Goal: Information Seeking & Learning: Learn about a topic

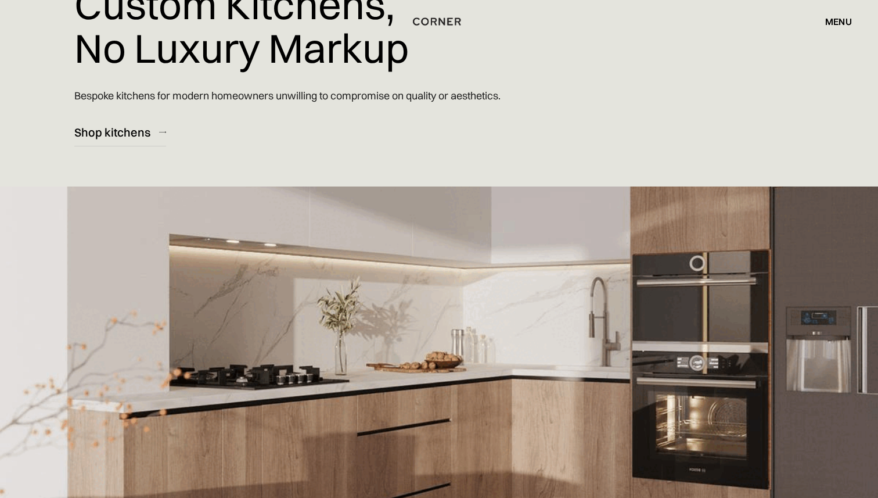
scroll to position [213, 0]
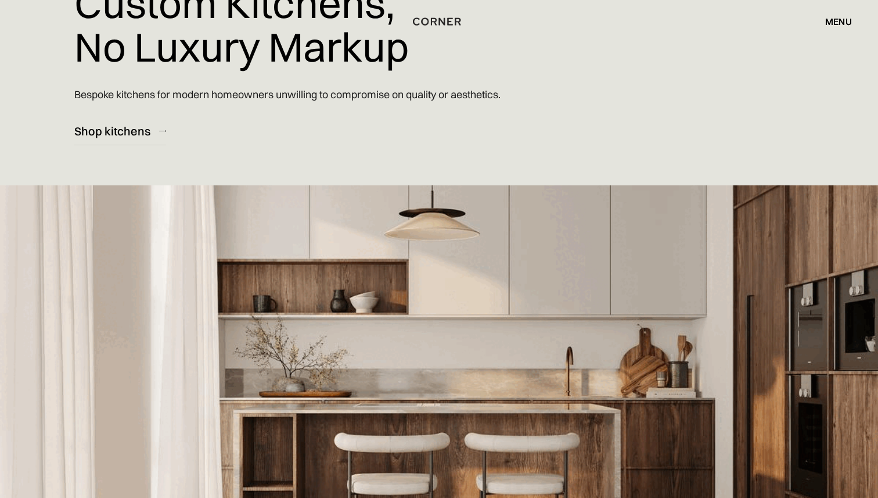
click at [116, 41] on div "Shop Kitchens Shop Kitchens How it works How it works Projects Projects Inspira…" at bounding box center [439, 21] width 878 height 43
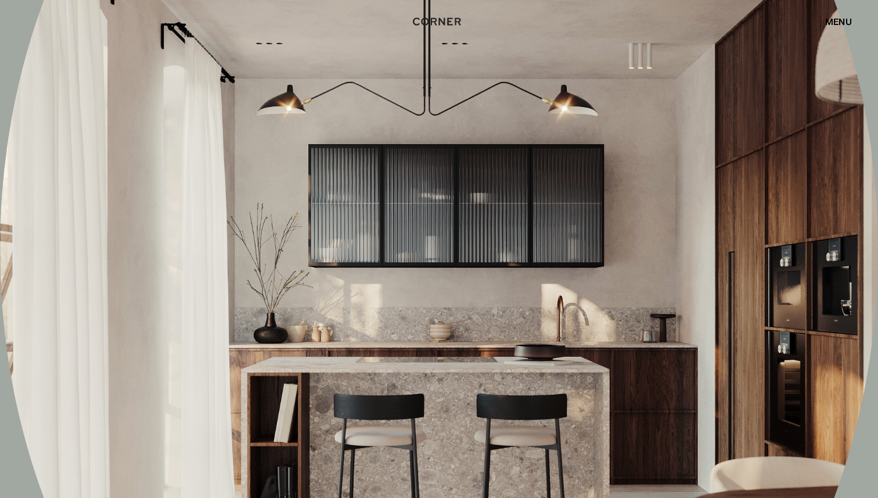
scroll to position [6880, 0]
click at [842, 22] on div "menu" at bounding box center [838, 21] width 27 height 9
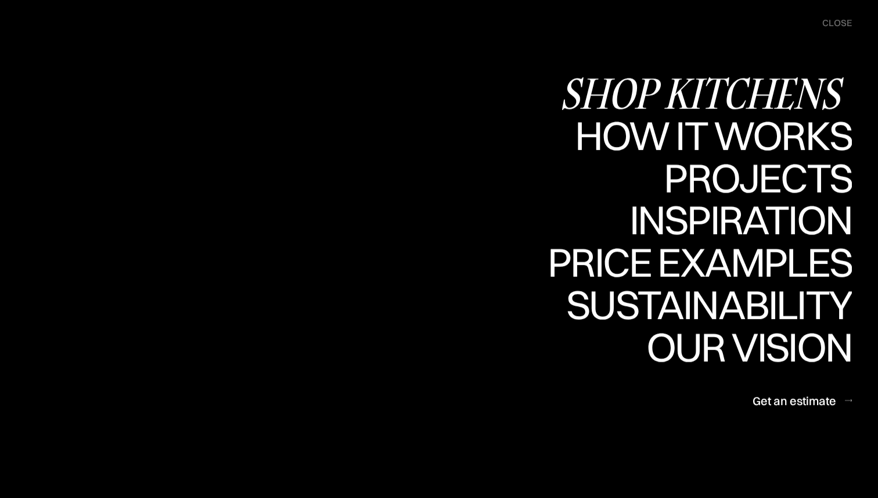
click at [798, 89] on div "Shop Kitchens" at bounding box center [706, 93] width 292 height 41
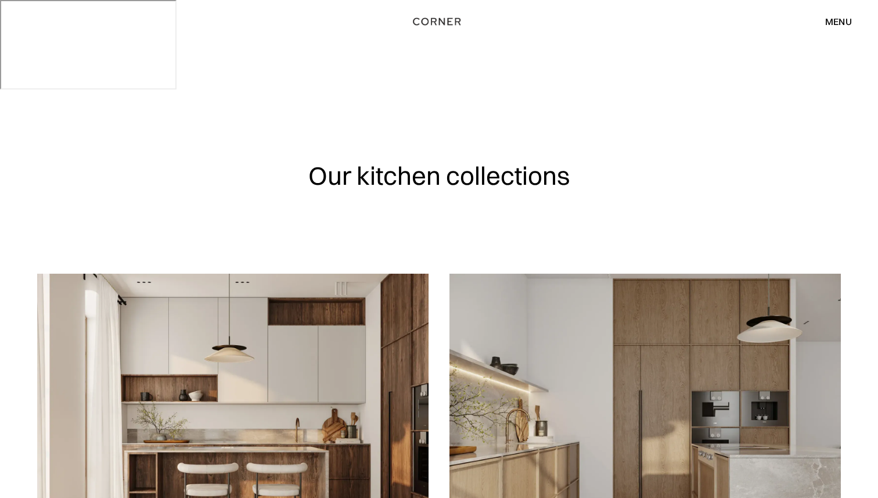
click at [840, 26] on div "menu" at bounding box center [838, 21] width 27 height 9
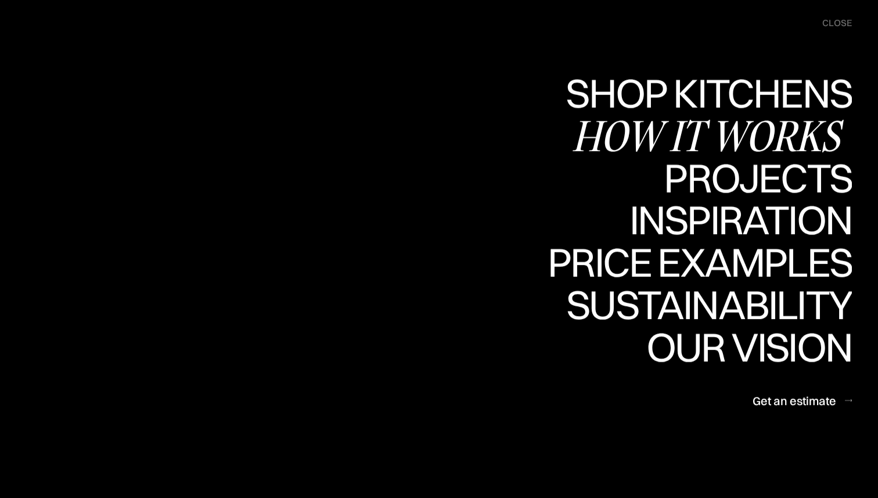
click at [789, 136] on div "How it works" at bounding box center [712, 135] width 280 height 41
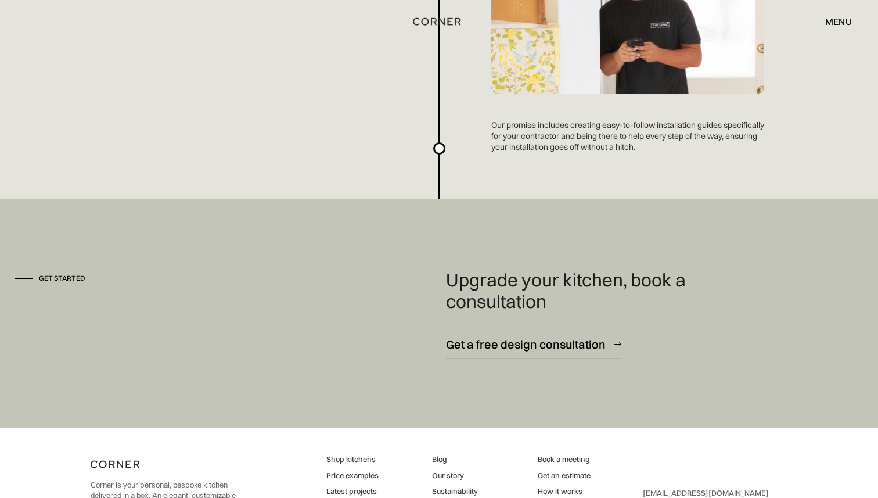
scroll to position [3155, 0]
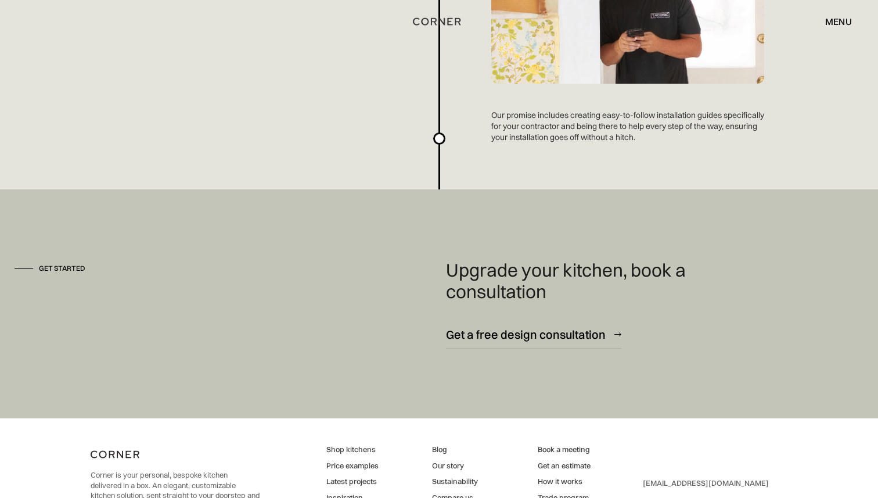
click at [560, 492] on link "Trade program" at bounding box center [564, 497] width 53 height 10
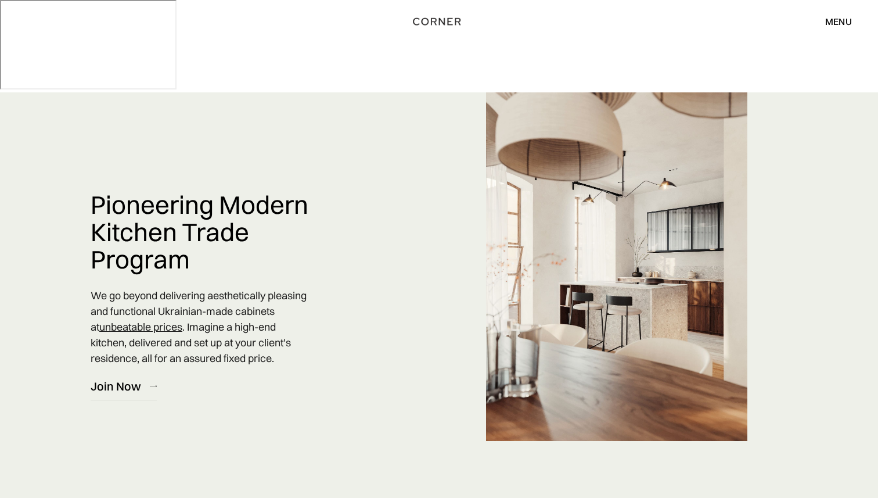
click at [833, 22] on div "menu" at bounding box center [838, 21] width 27 height 9
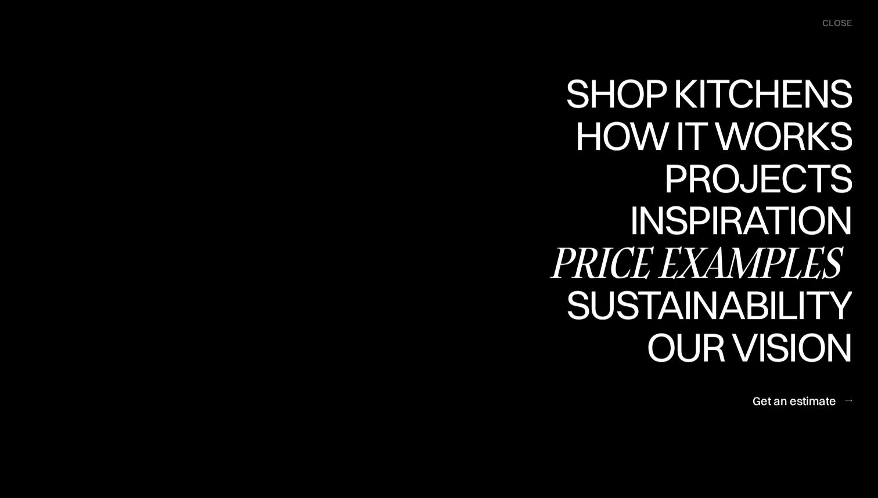
click at [764, 261] on div "Price examples" at bounding box center [700, 262] width 304 height 41
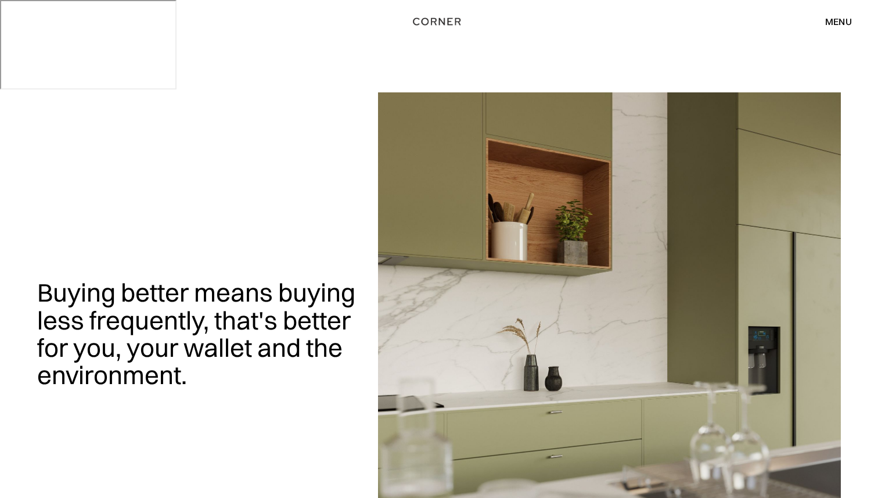
click at [843, 25] on div "menu" at bounding box center [838, 21] width 27 height 9
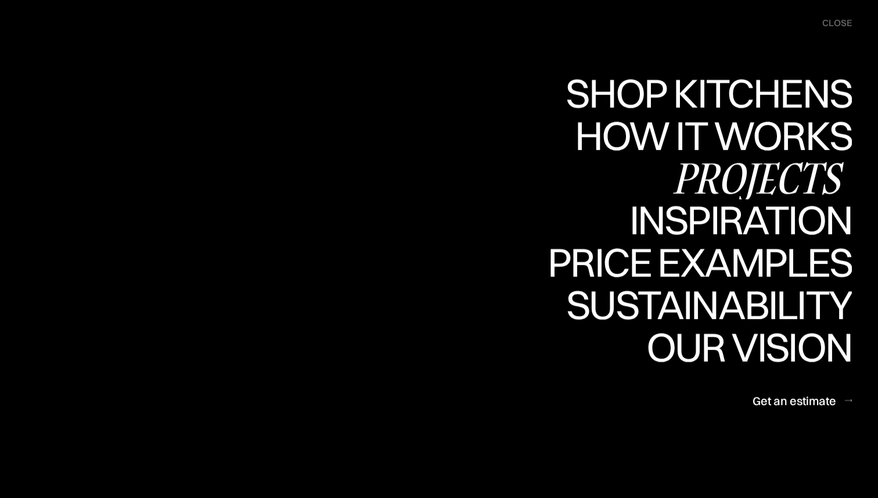
click at [759, 178] on div "Projects" at bounding box center [758, 177] width 188 height 41
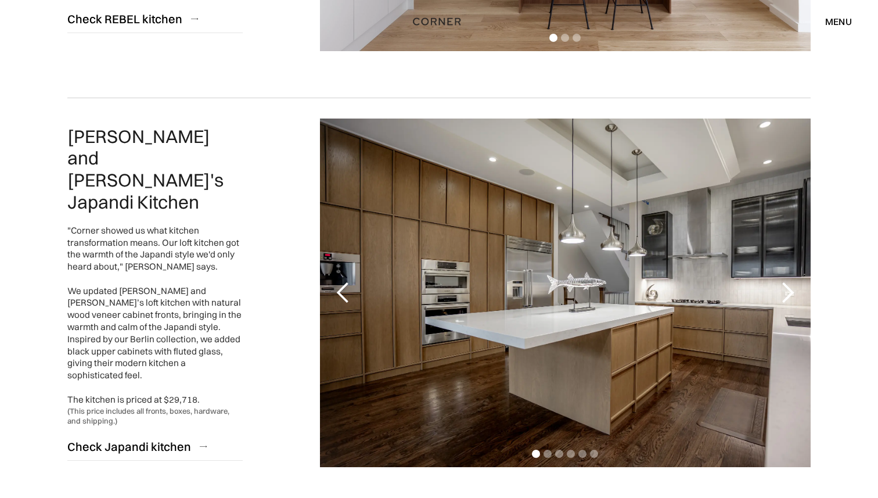
scroll to position [562, 0]
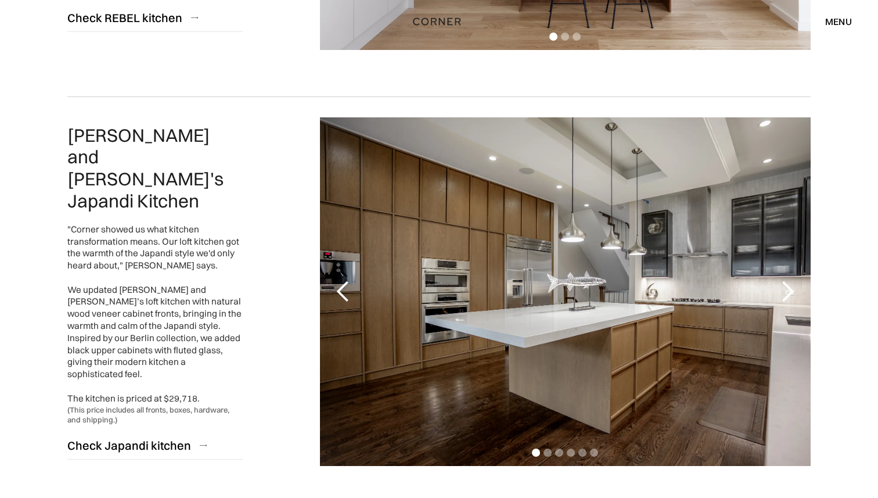
click at [790, 280] on div "next slide" at bounding box center [787, 291] width 23 height 23
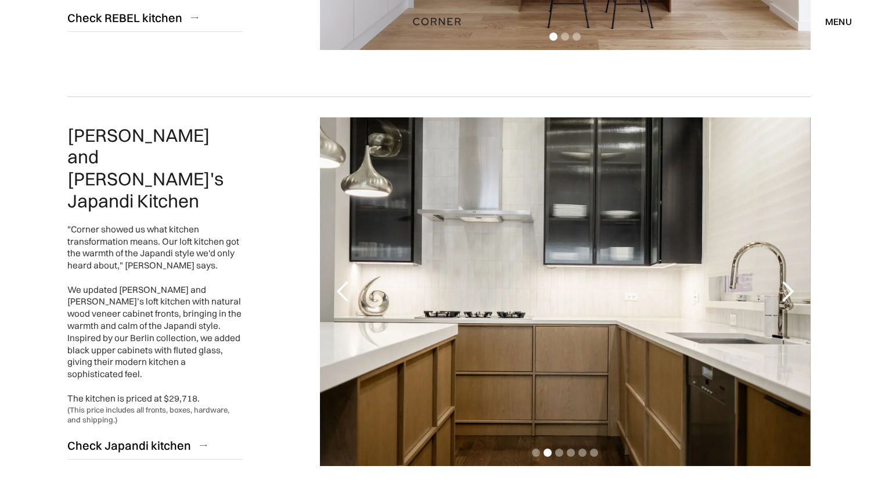
click at [790, 280] on div "next slide" at bounding box center [787, 291] width 23 height 23
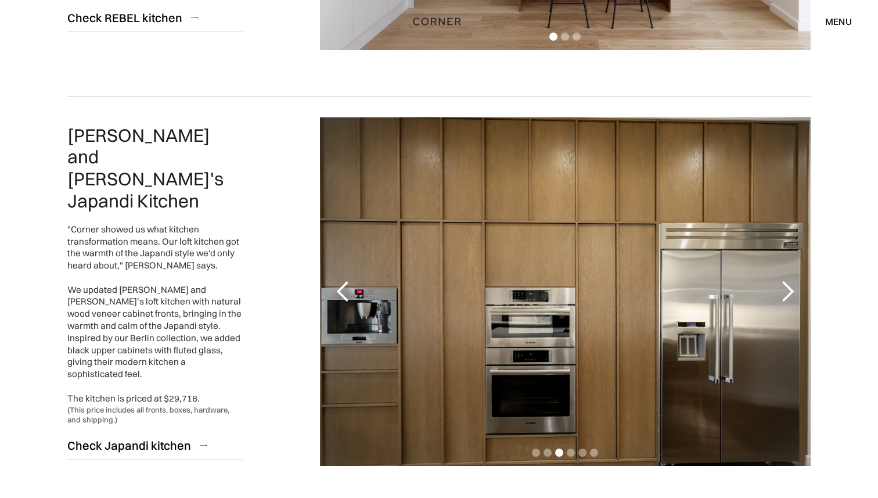
click at [790, 280] on div "next slide" at bounding box center [787, 291] width 23 height 23
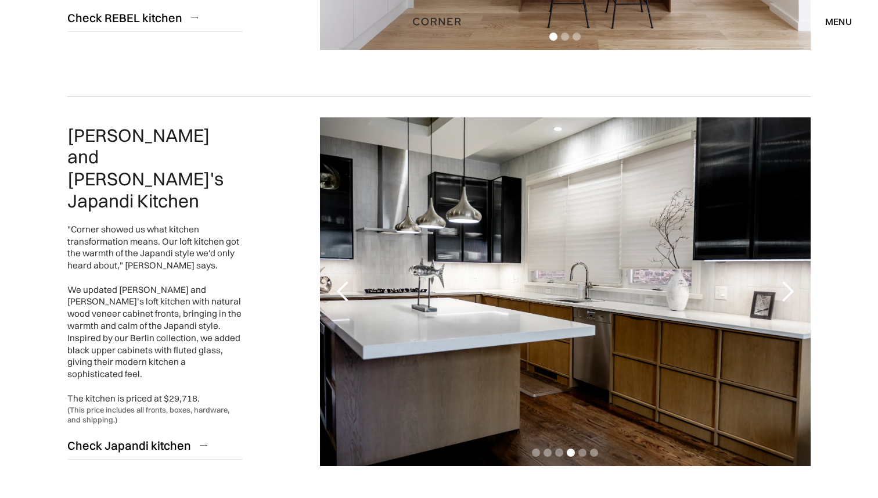
click at [790, 280] on div "next slide" at bounding box center [787, 291] width 23 height 23
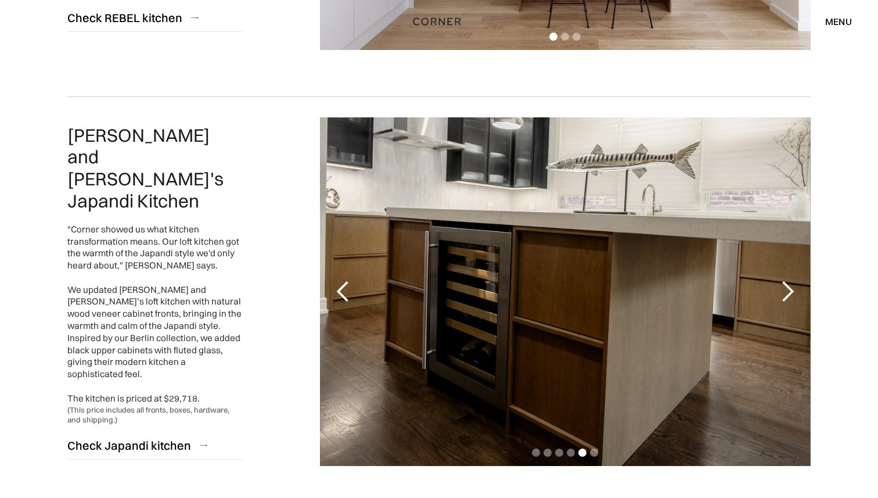
click at [790, 280] on div "next slide" at bounding box center [787, 291] width 23 height 23
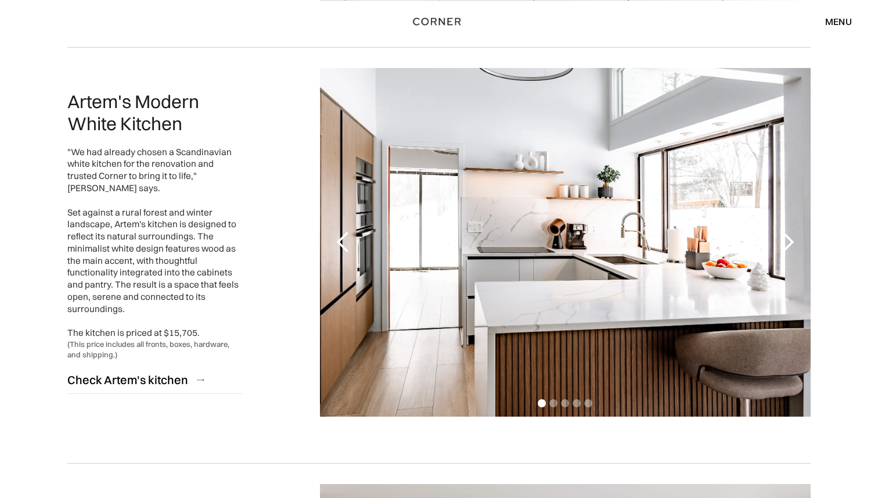
scroll to position [1441, 0]
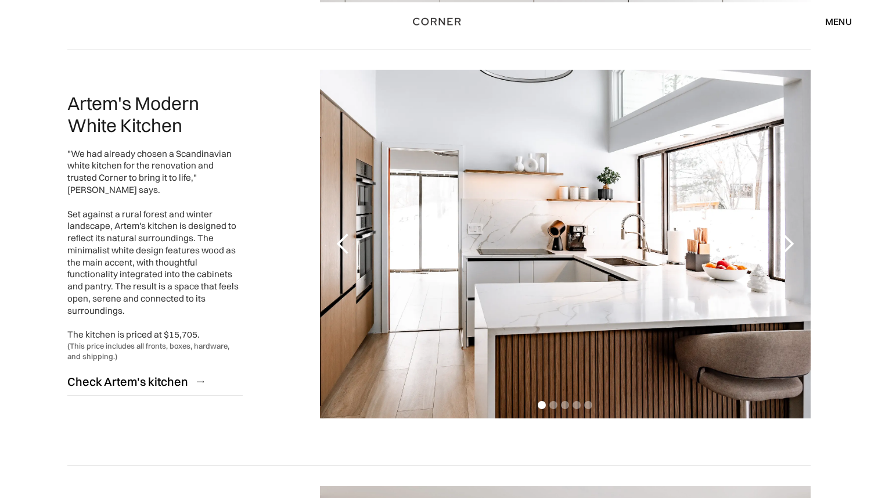
click at [791, 232] on div "next slide" at bounding box center [787, 243] width 23 height 23
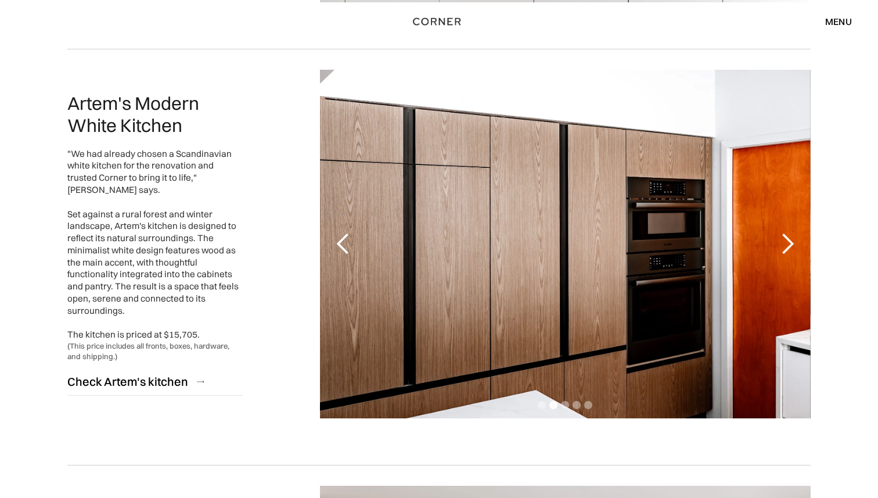
click at [791, 232] on div "next slide" at bounding box center [787, 243] width 23 height 23
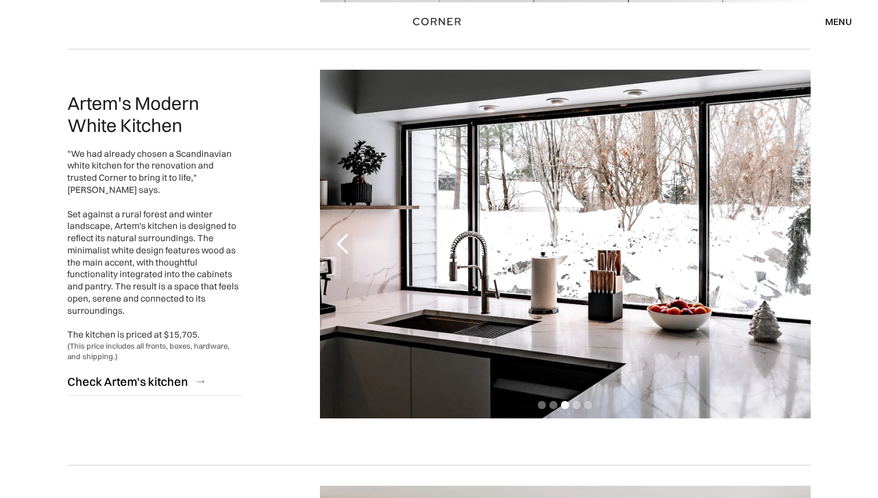
click at [791, 232] on div "next slide" at bounding box center [787, 243] width 23 height 23
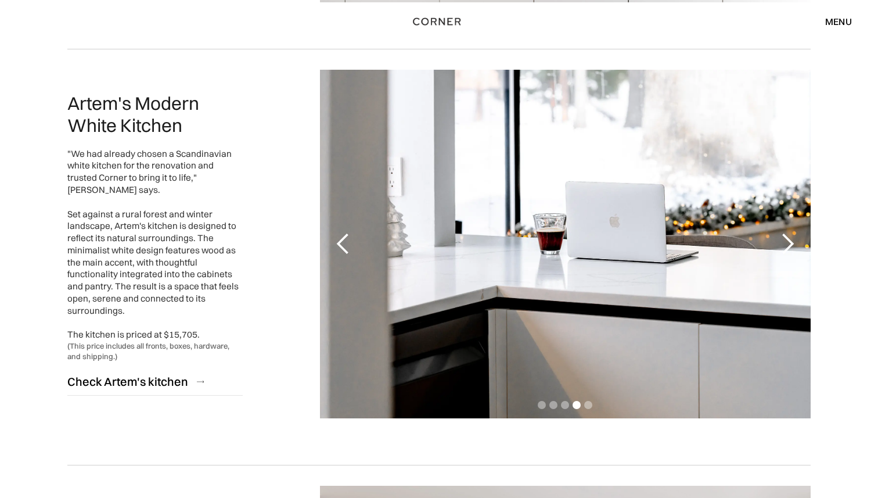
click at [791, 232] on div "next slide" at bounding box center [787, 243] width 23 height 23
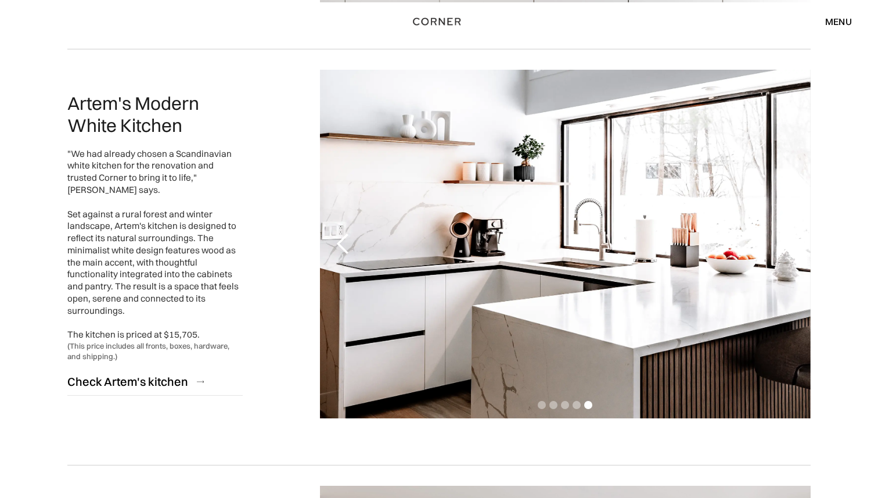
click at [791, 232] on div "next slide" at bounding box center [787, 243] width 23 height 23
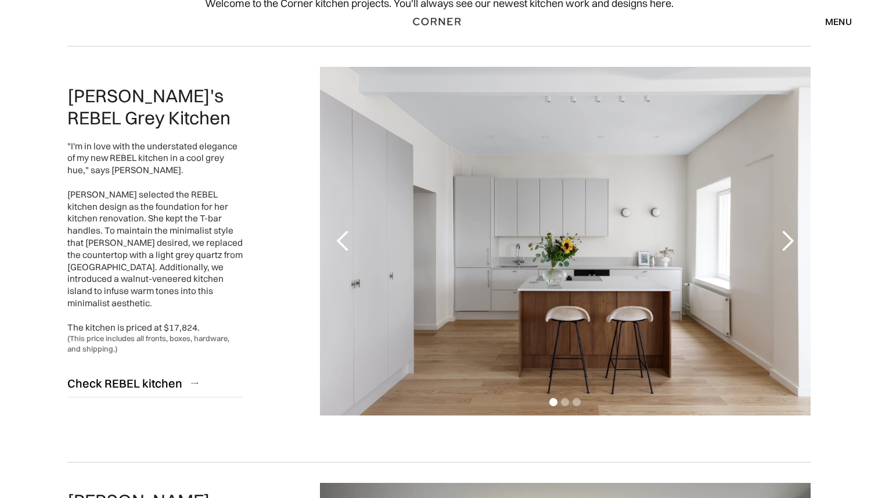
scroll to position [0, 0]
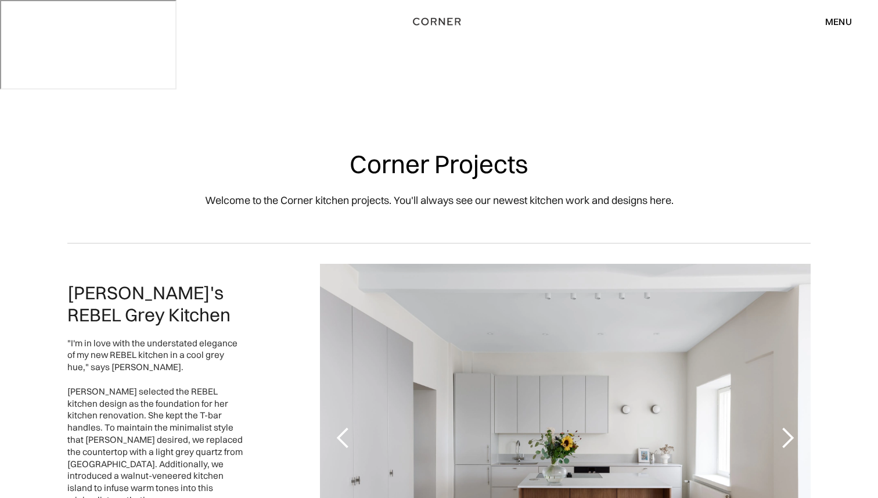
click at [847, 24] on div "menu" at bounding box center [838, 21] width 27 height 9
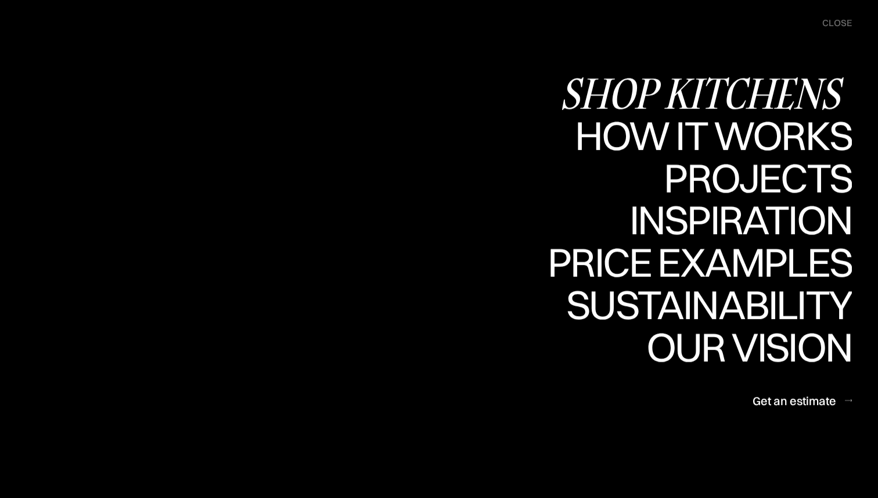
click at [794, 95] on div "Shop Kitchens" at bounding box center [706, 93] width 292 height 41
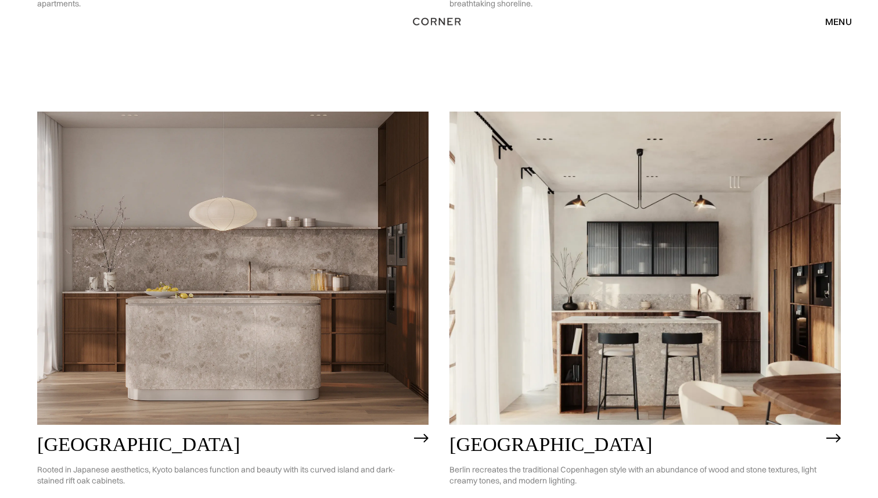
scroll to position [658, 0]
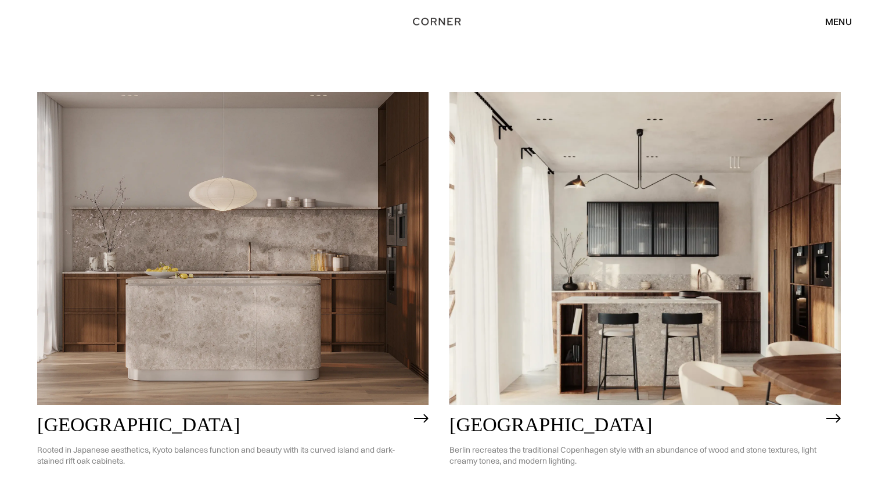
click at [307, 231] on img at bounding box center [232, 248] width 391 height 313
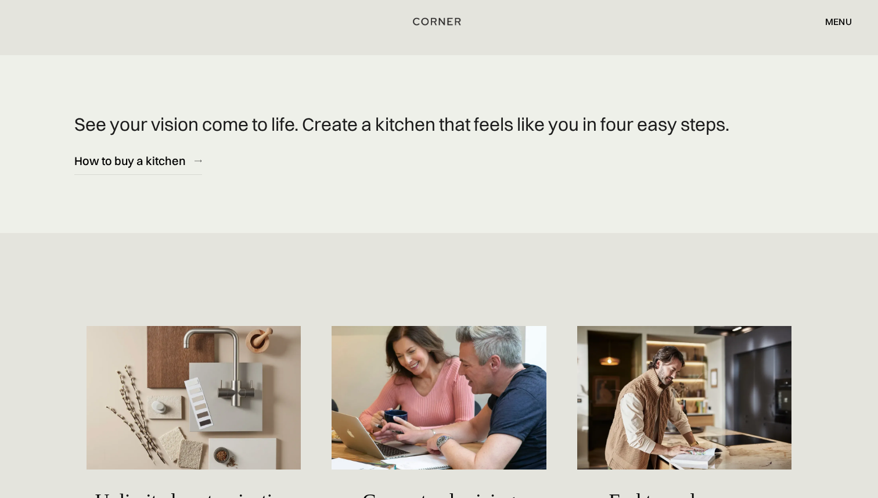
scroll to position [4916, 0]
